Goal: Task Accomplishment & Management: Use online tool/utility

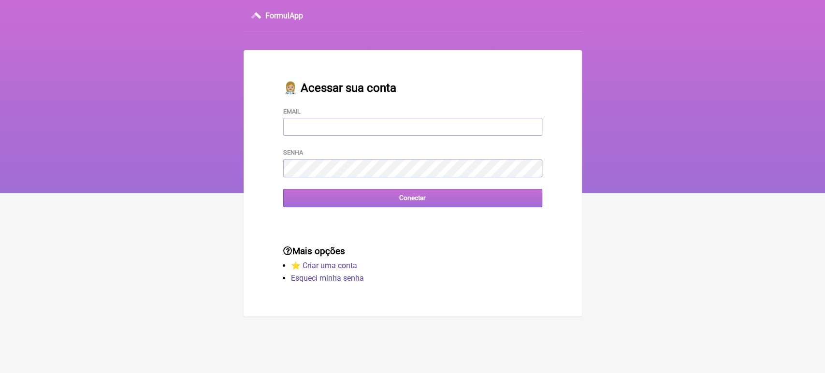
type input "[EMAIL_ADDRESS][DOMAIN_NAME]"
click at [418, 203] on input "Conectar" at bounding box center [412, 198] width 259 height 18
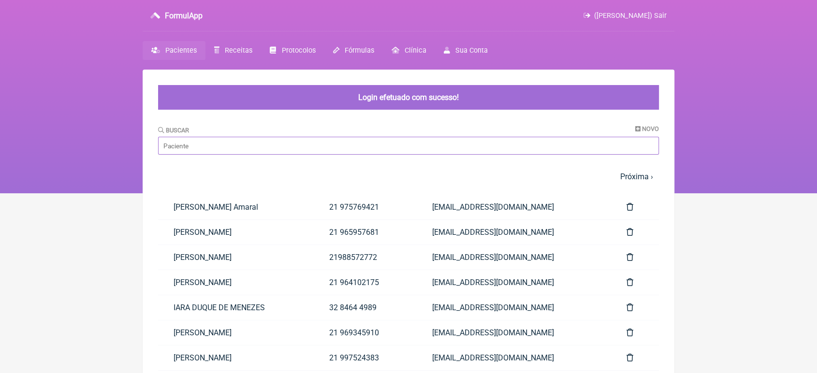
click at [361, 143] on input "Buscar" at bounding box center [408, 146] width 501 height 18
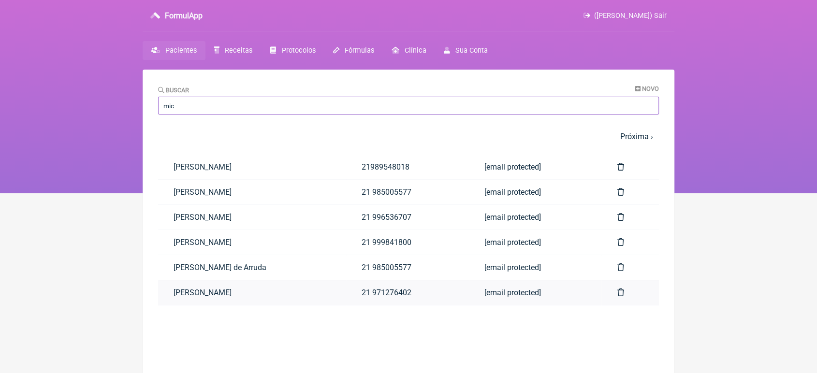
type input "mic"
click at [261, 296] on link "Michele Claraz de Souza Rodrigues" at bounding box center [252, 292] width 188 height 25
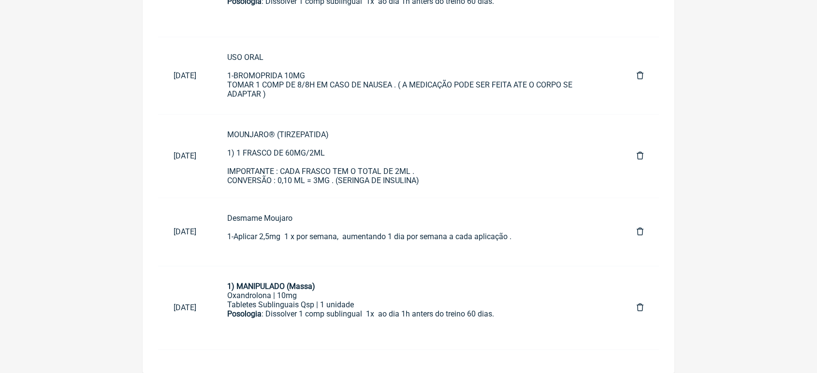
scroll to position [570, 0]
click at [308, 238] on div "Desmame Moujaro 1-Aplicar 2,5mg 1 x por semana, aumentando 1 dia por semana a c…" at bounding box center [416, 232] width 378 height 37
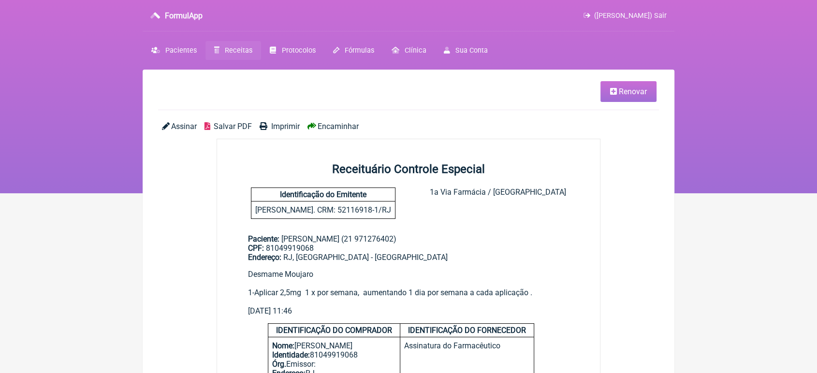
click at [620, 96] on span "Renovar" at bounding box center [633, 91] width 28 height 9
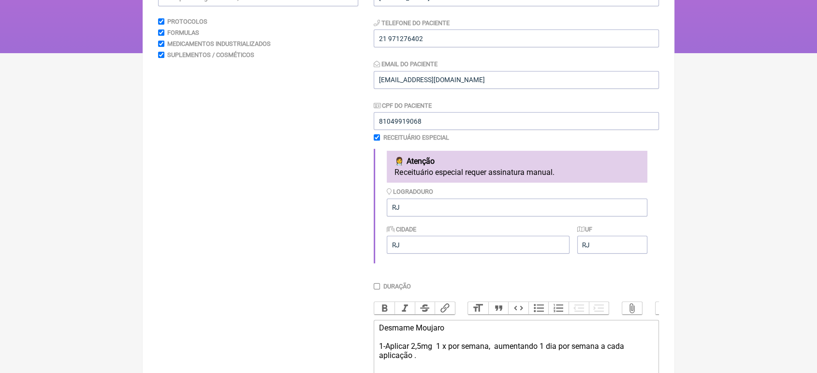
scroll to position [285, 0]
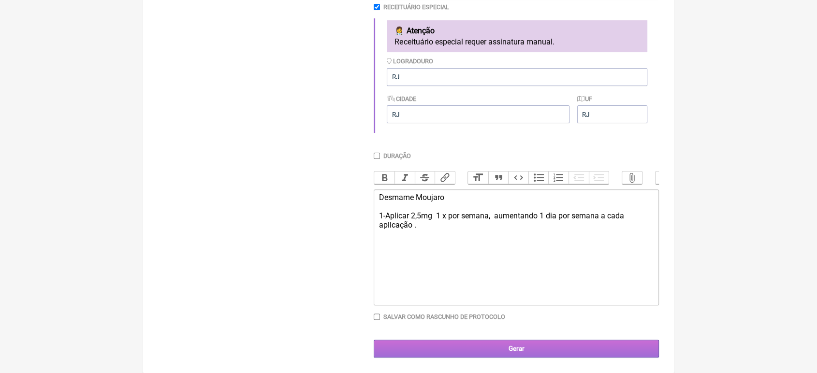
click at [533, 356] on input "Gerar" at bounding box center [516, 349] width 285 height 18
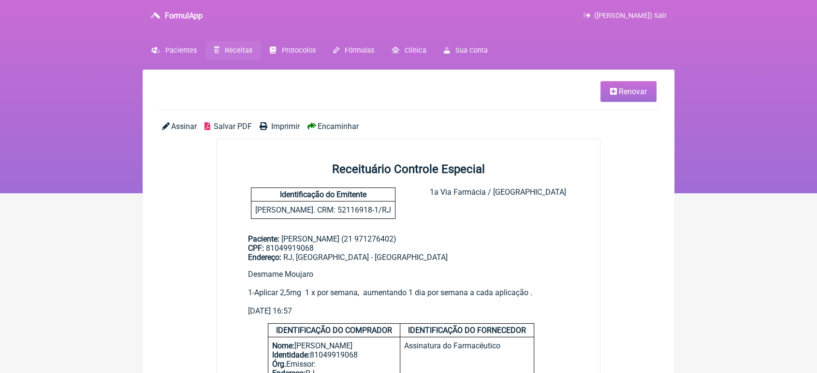
click at [285, 126] on span "Imprimir" at bounding box center [285, 126] width 29 height 9
